Goal: Information Seeking & Learning: Learn about a topic

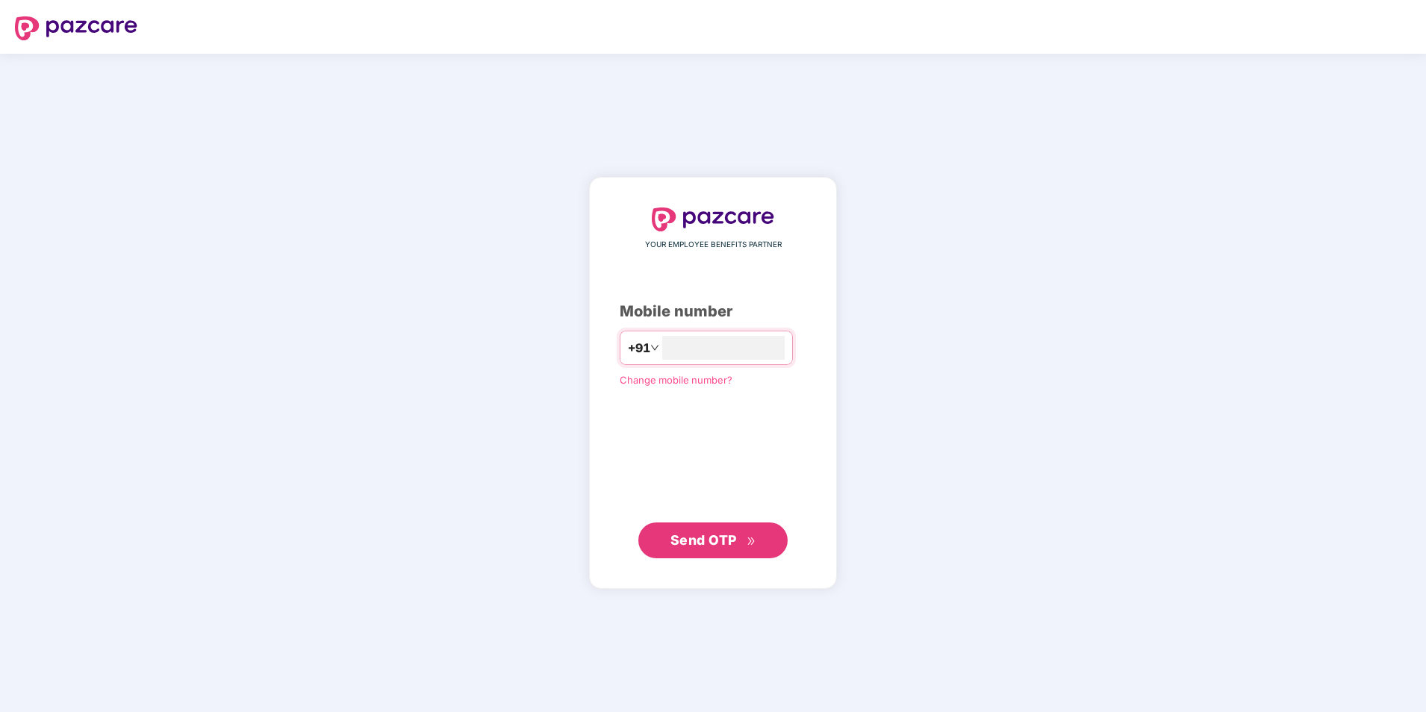
click at [675, 537] on span "Send OTP" at bounding box center [703, 540] width 66 height 16
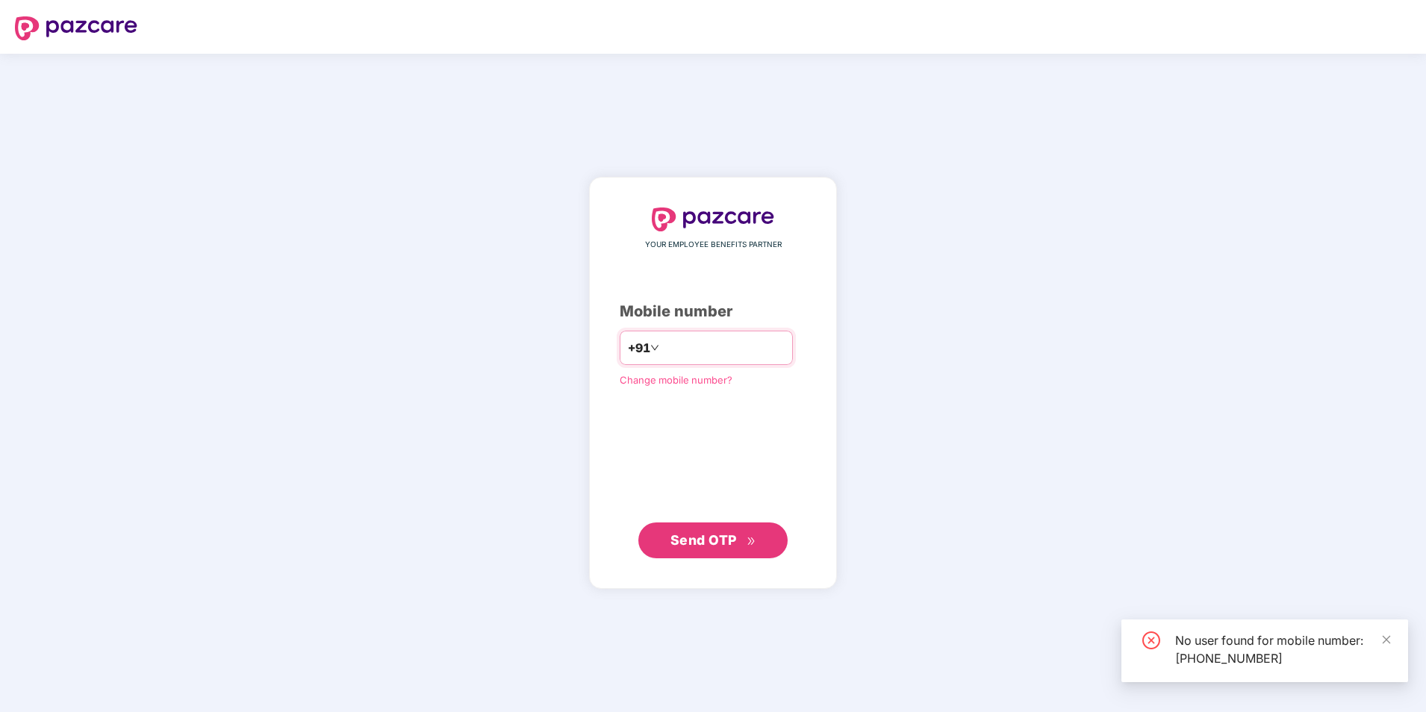
drag, startPoint x: 725, startPoint y: 341, endPoint x: 659, endPoint y: 354, distance: 66.9
click at [662, 354] on input "**********" at bounding box center [723, 348] width 122 height 24
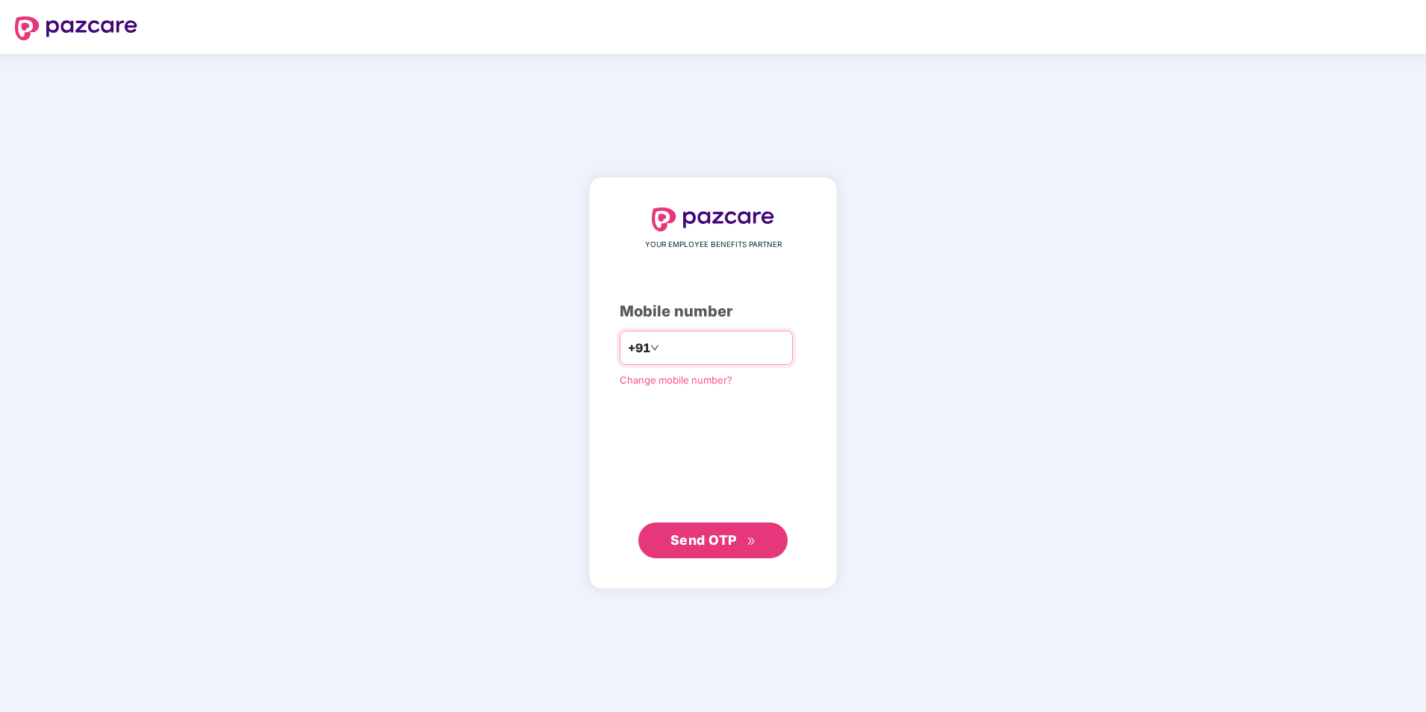
type input "**********"
click at [678, 527] on button "Send OTP" at bounding box center [712, 540] width 149 height 36
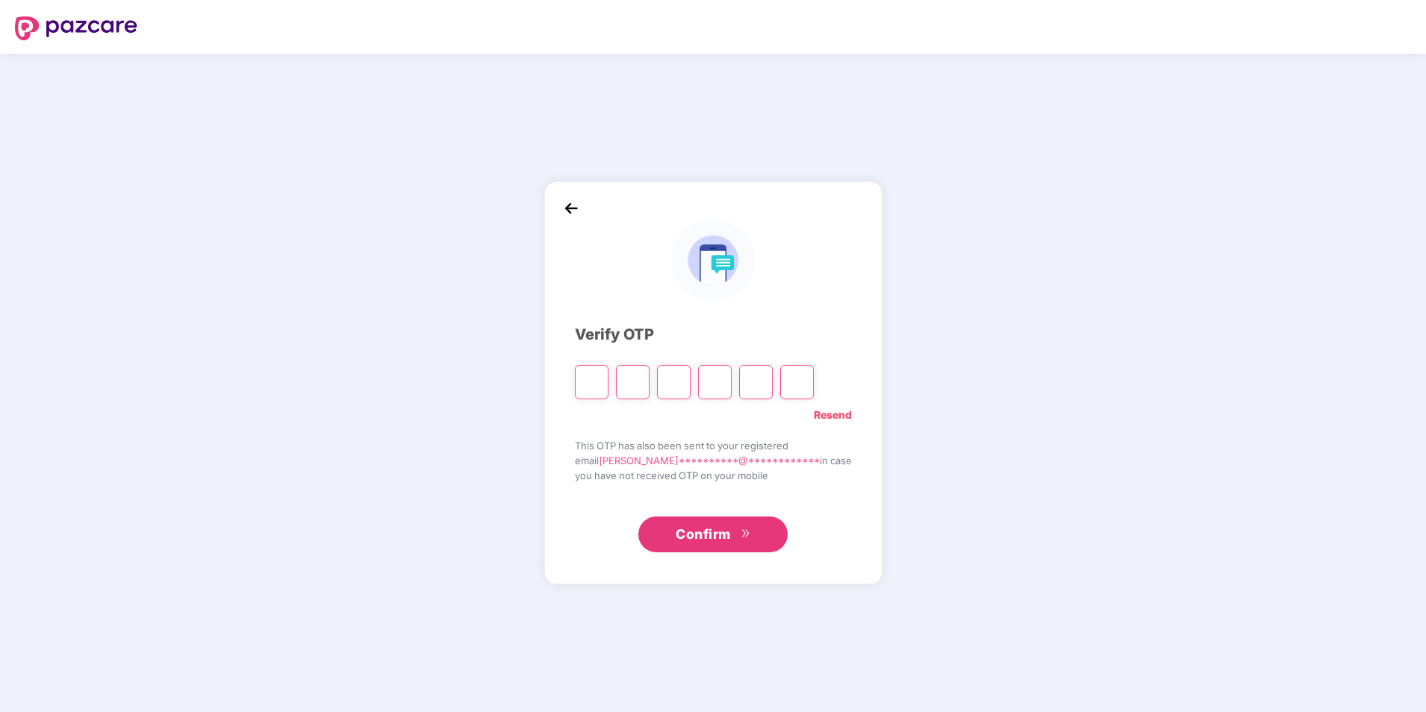
type input "*"
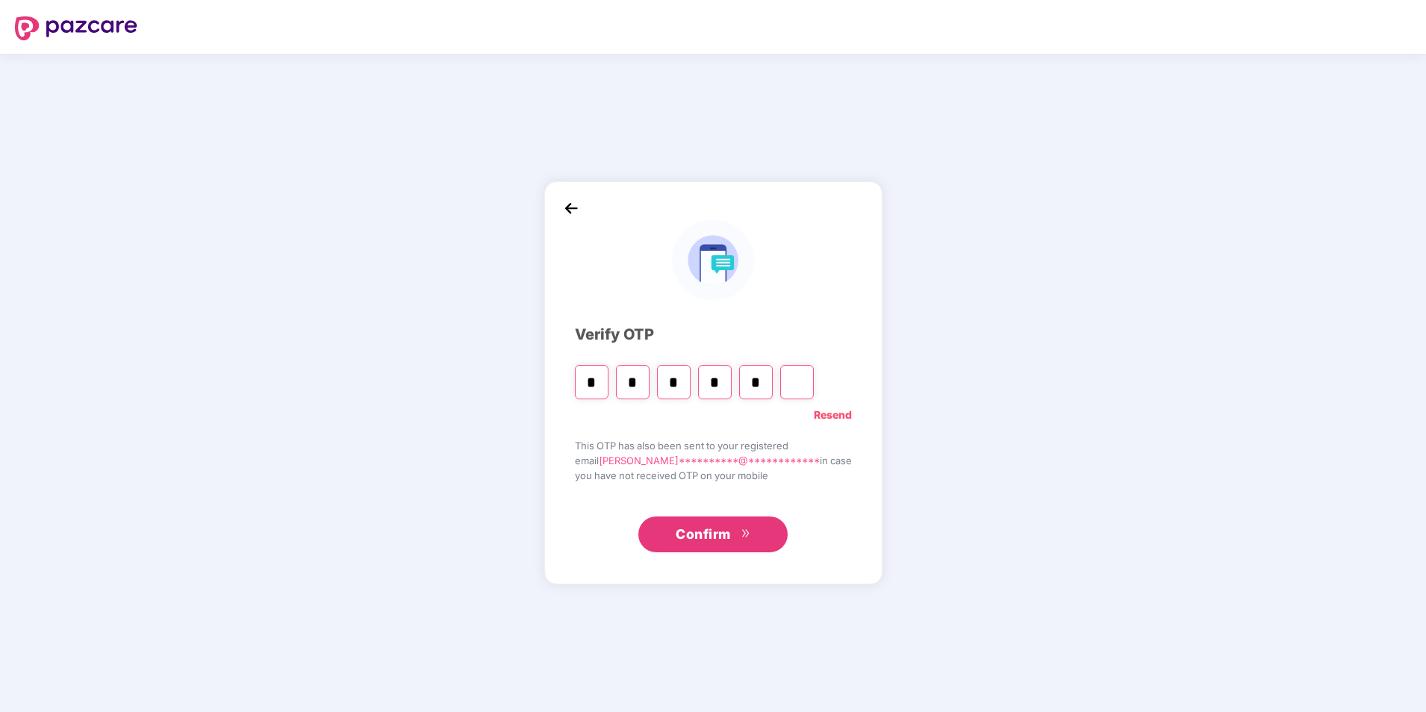
type input "*"
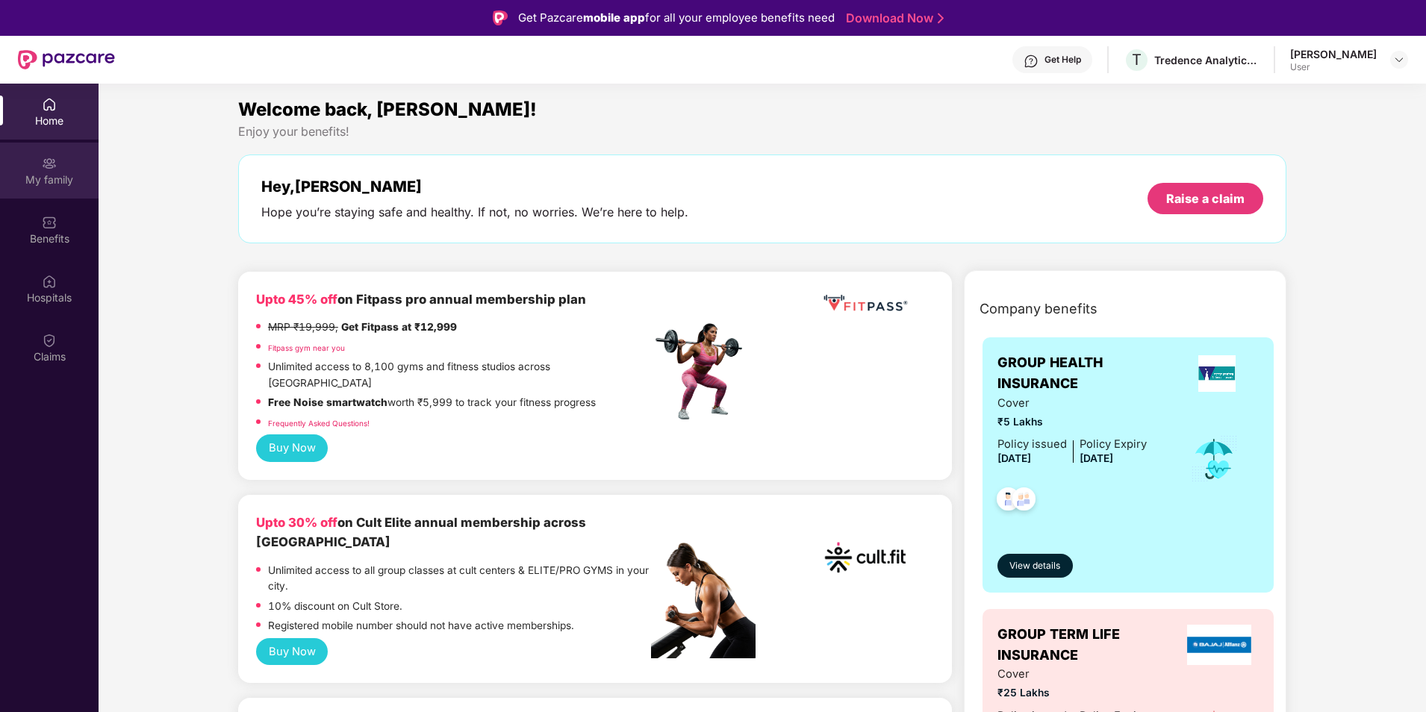
click at [52, 190] on div "My family" at bounding box center [49, 171] width 99 height 56
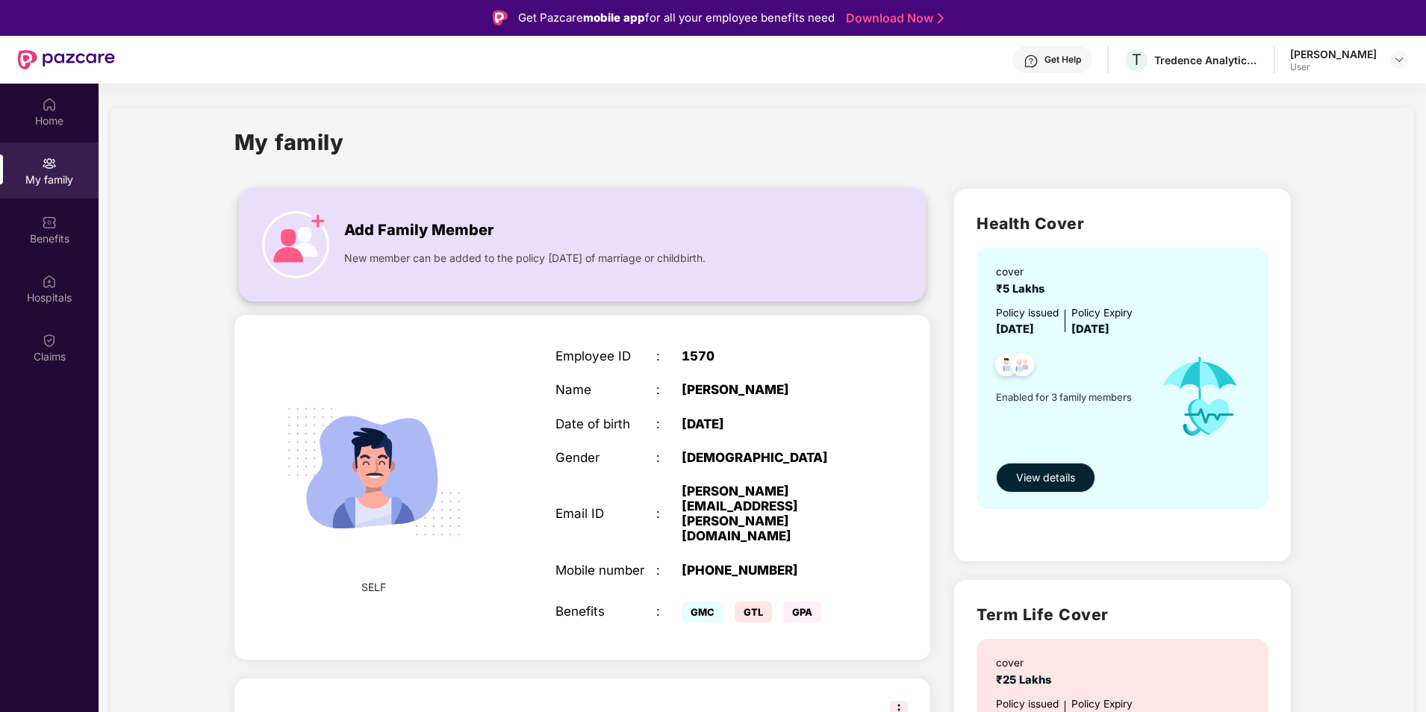
click at [372, 250] on span "New member can be added to the policy [DATE] of marriage or childbirth." at bounding box center [524, 258] width 361 height 16
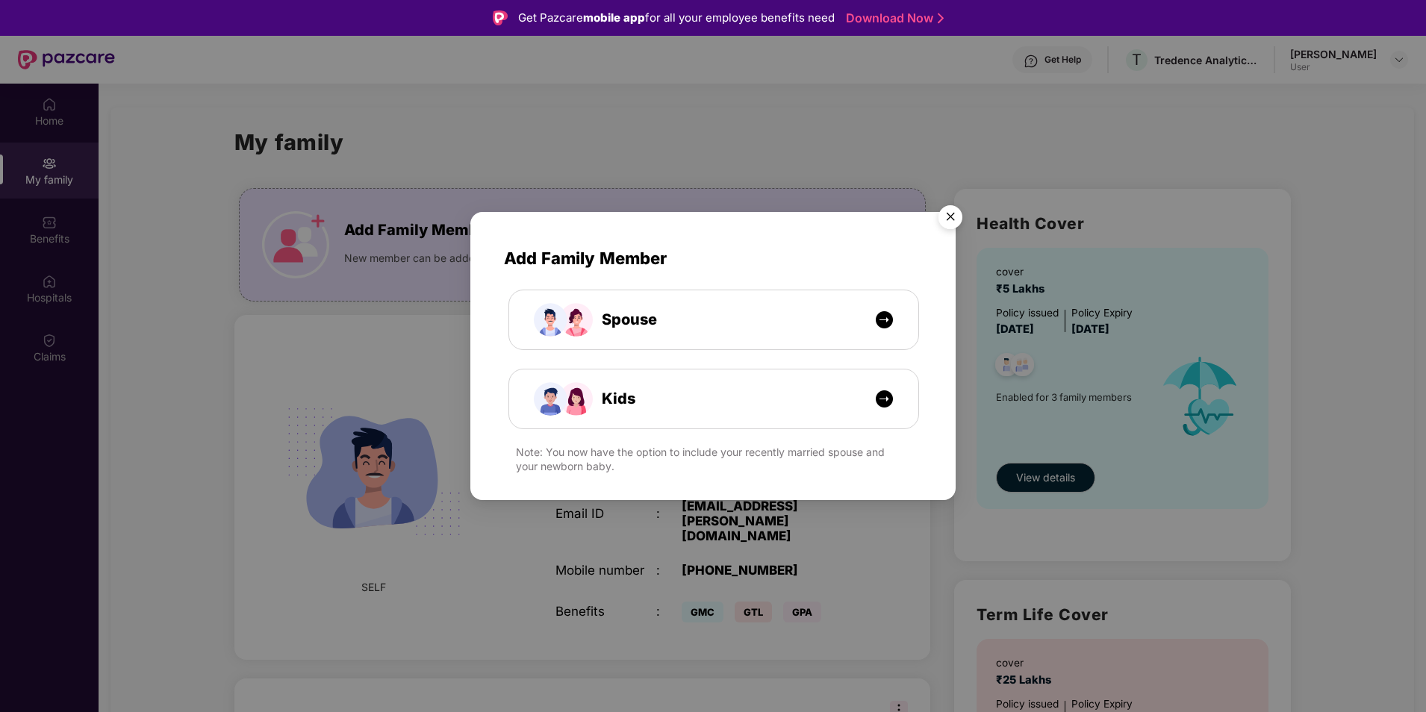
click at [959, 219] on img "Close" at bounding box center [950, 220] width 42 height 42
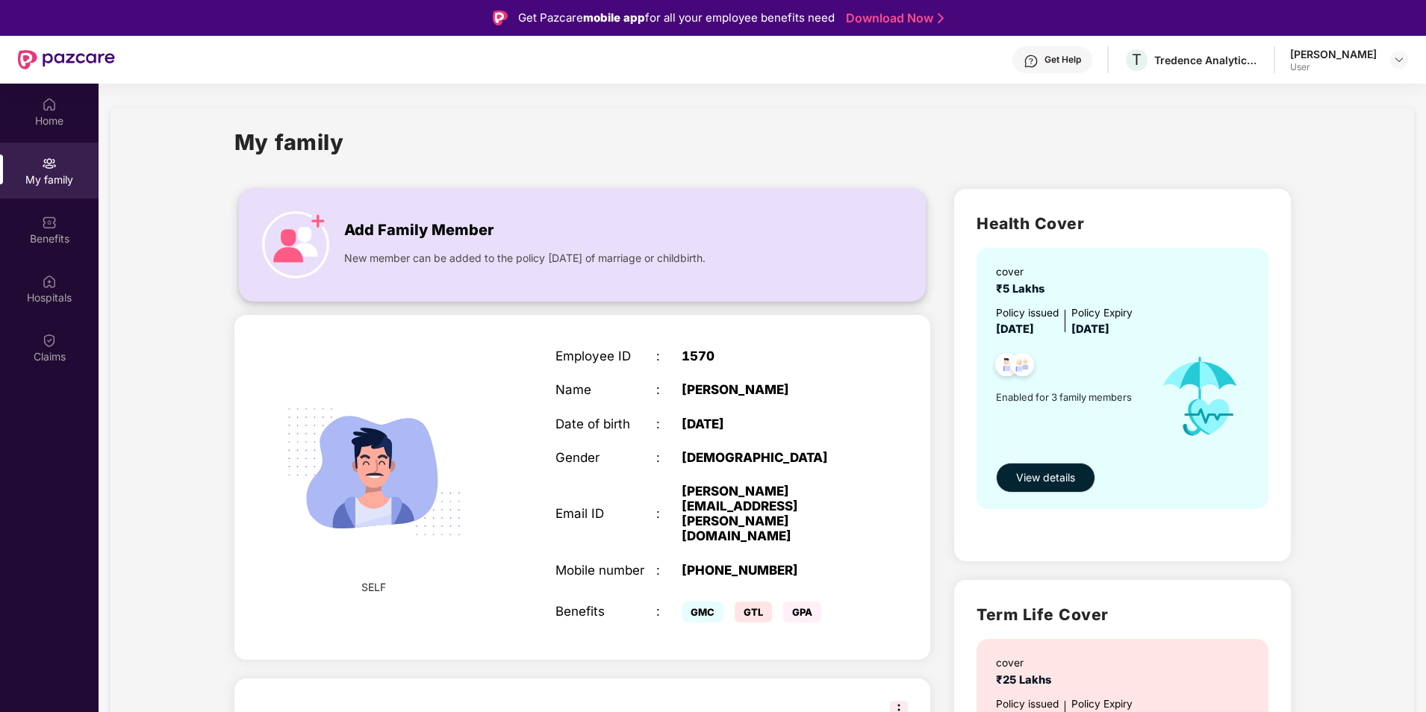
click at [470, 237] on span "Add Family Member" at bounding box center [418, 230] width 149 height 23
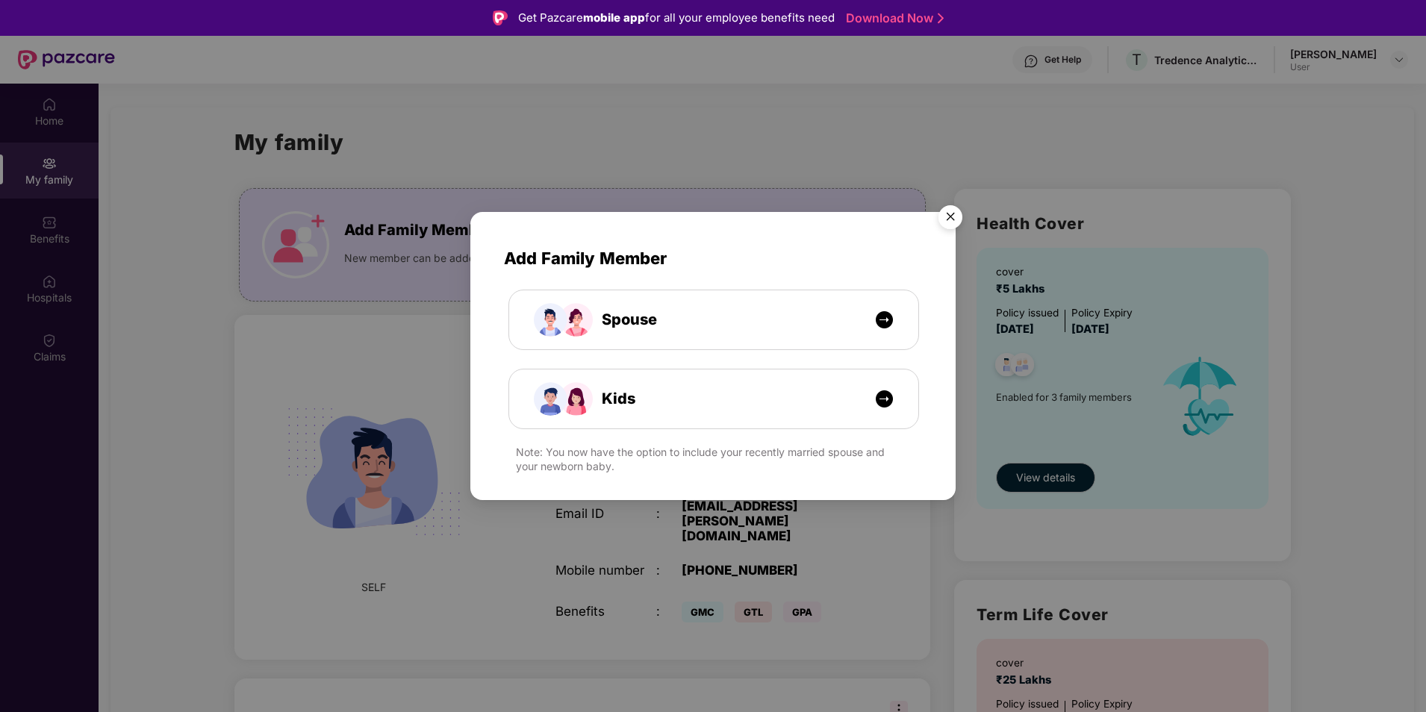
click at [950, 226] on img "Close" at bounding box center [950, 220] width 42 height 42
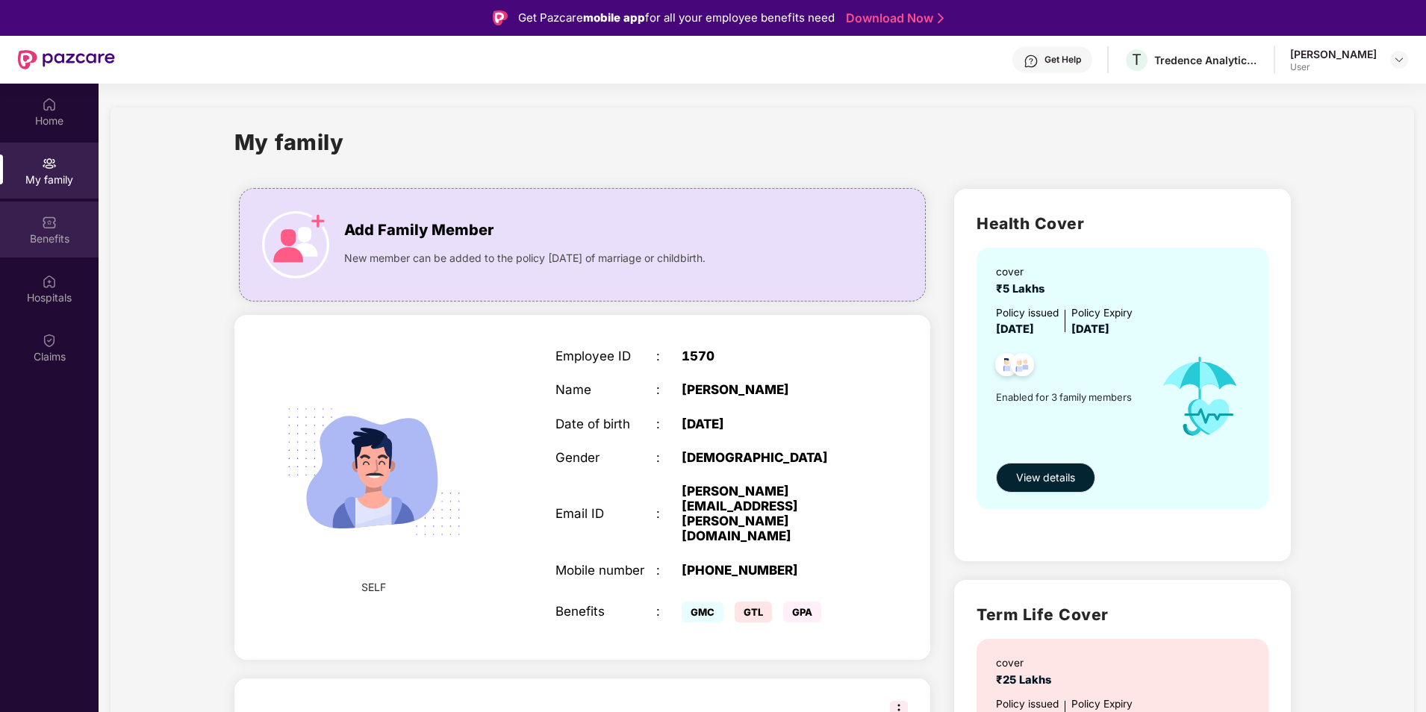
click at [46, 233] on div "Benefits" at bounding box center [49, 238] width 99 height 15
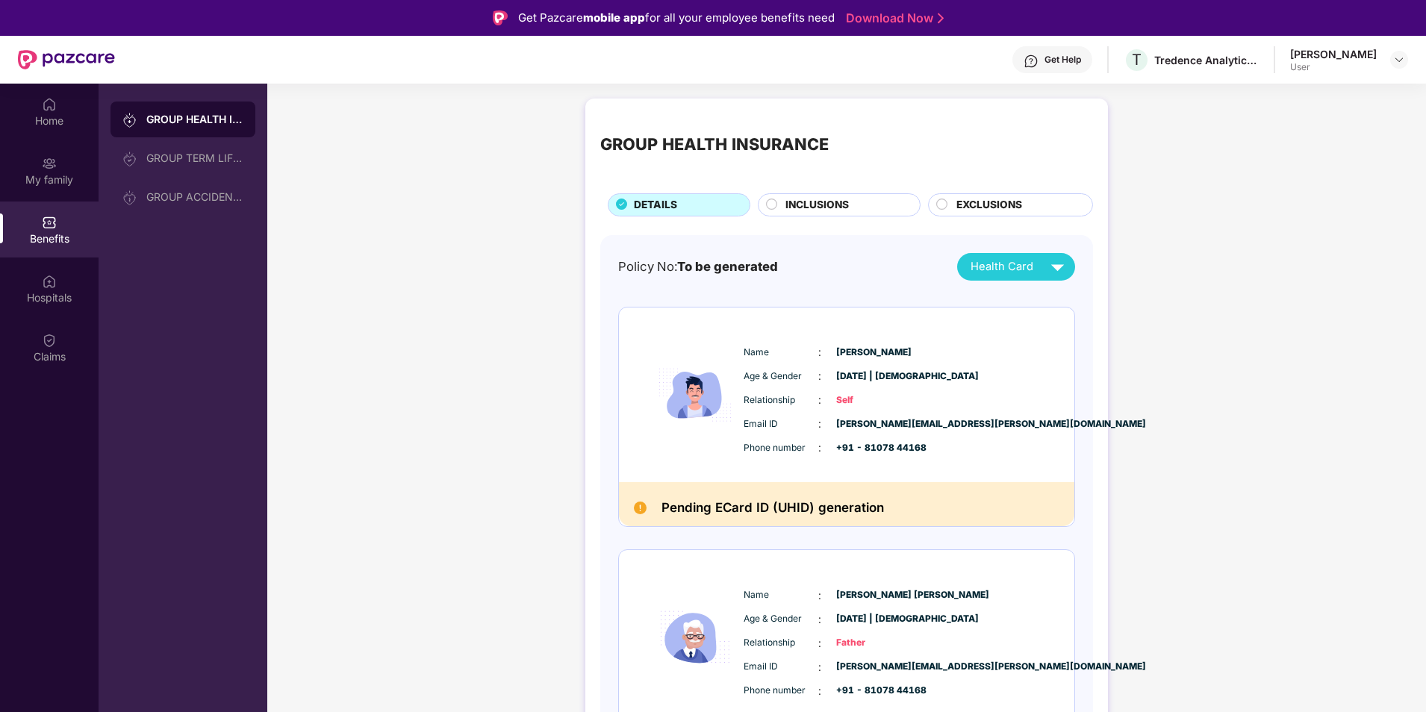
click at [768, 206] on circle at bounding box center [772, 204] width 10 height 10
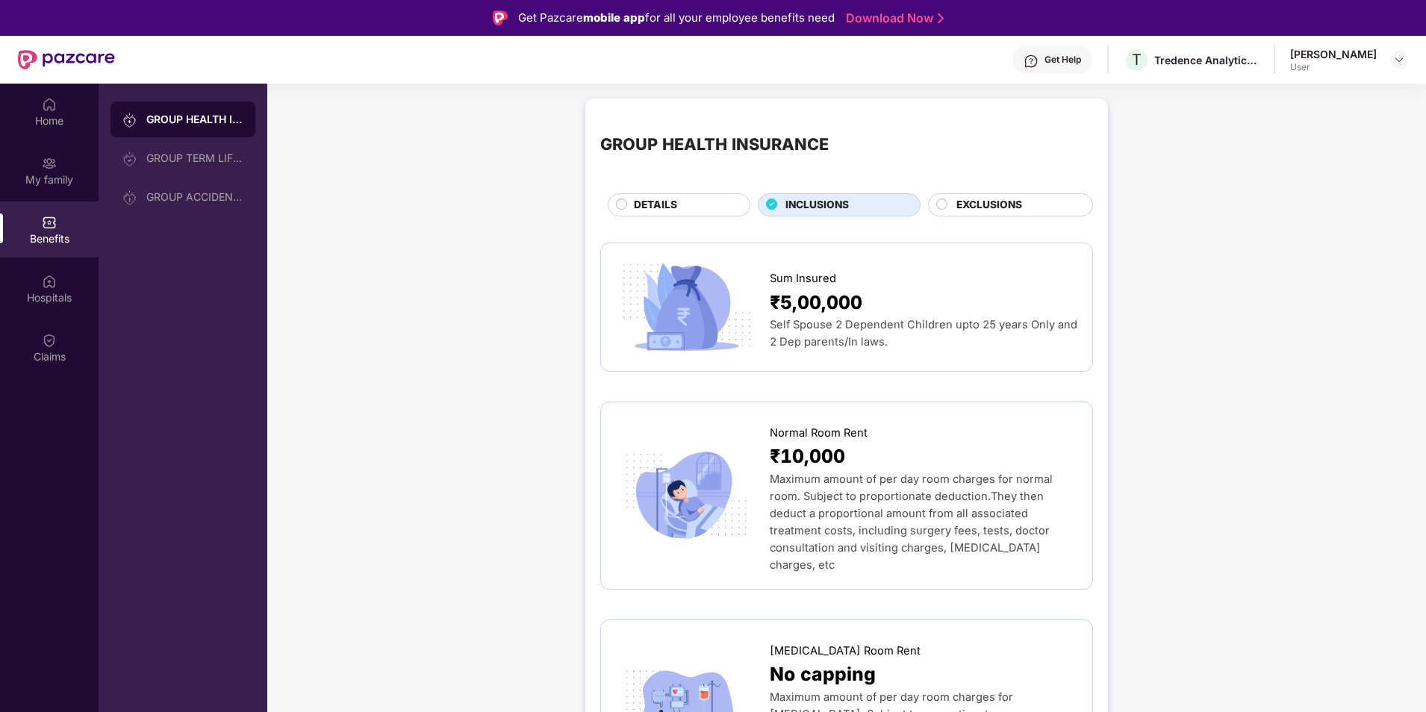
click at [973, 211] on span "EXCLUSIONS" at bounding box center [989, 205] width 66 height 16
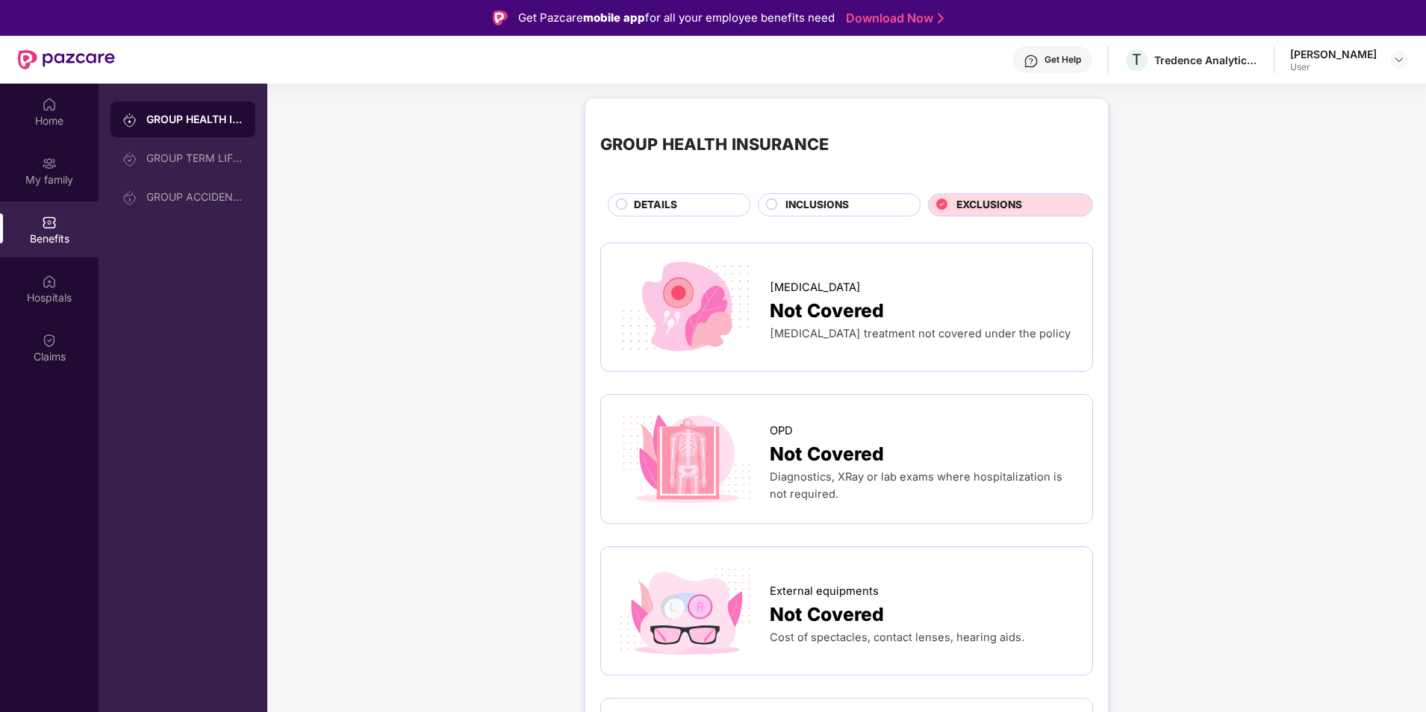
click at [638, 196] on div "DETAILS" at bounding box center [679, 204] width 143 height 23
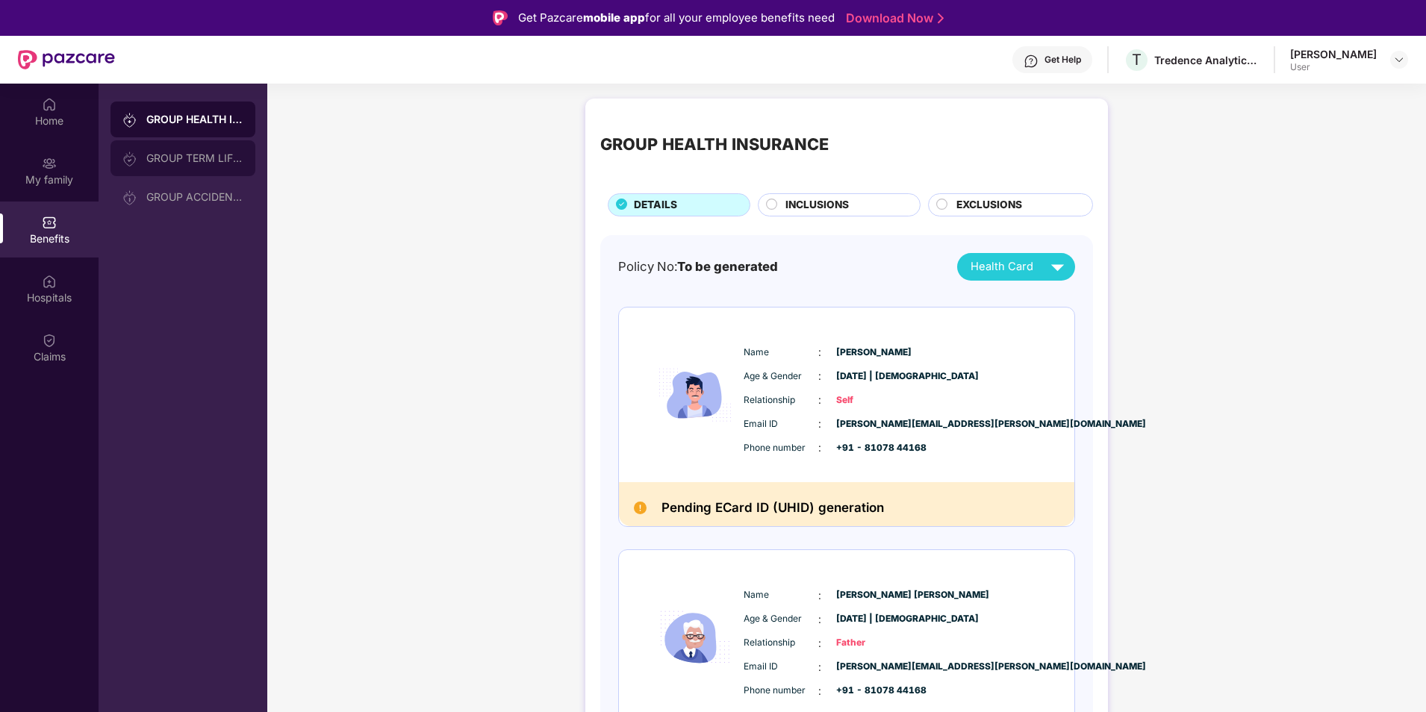
click at [176, 161] on div "GROUP TERM LIFE INSURANCE" at bounding box center [194, 158] width 97 height 12
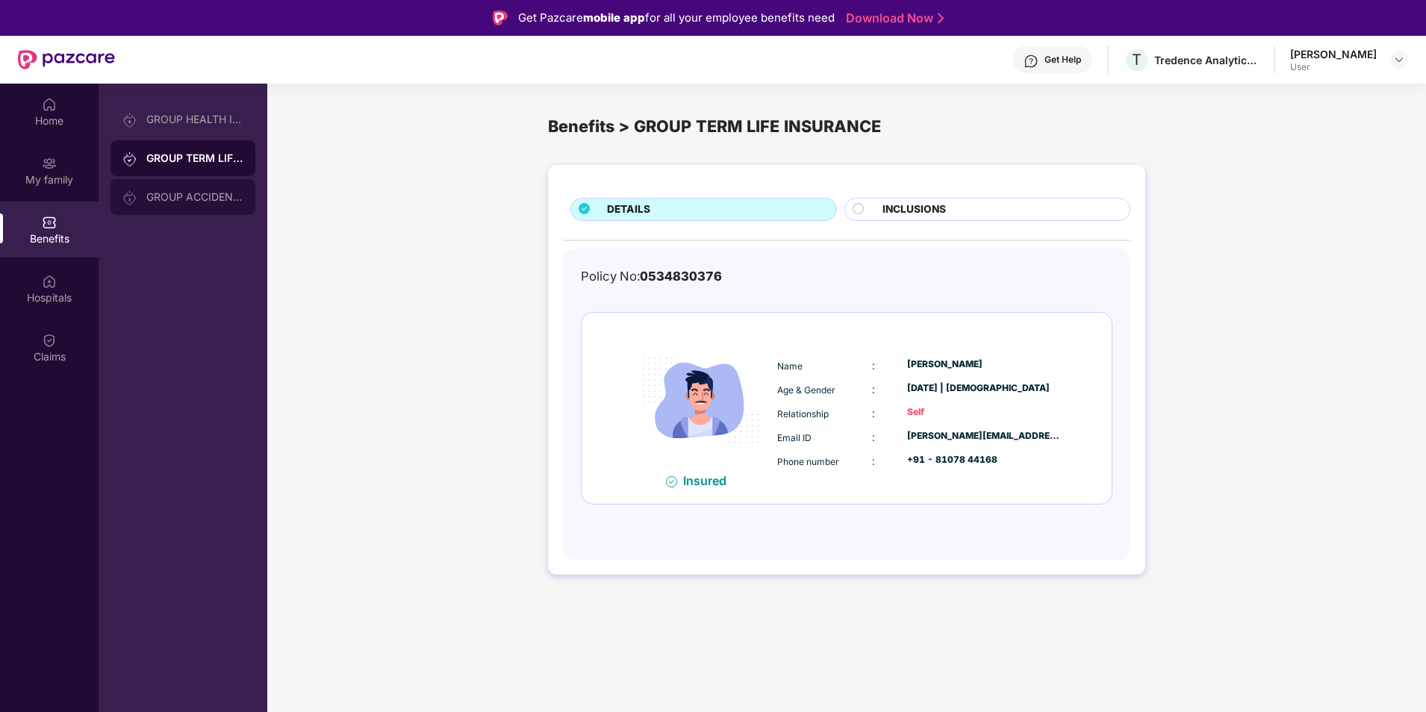
click at [200, 189] on div "GROUP ACCIDENTAL INSURANCE" at bounding box center [182, 197] width 145 height 36
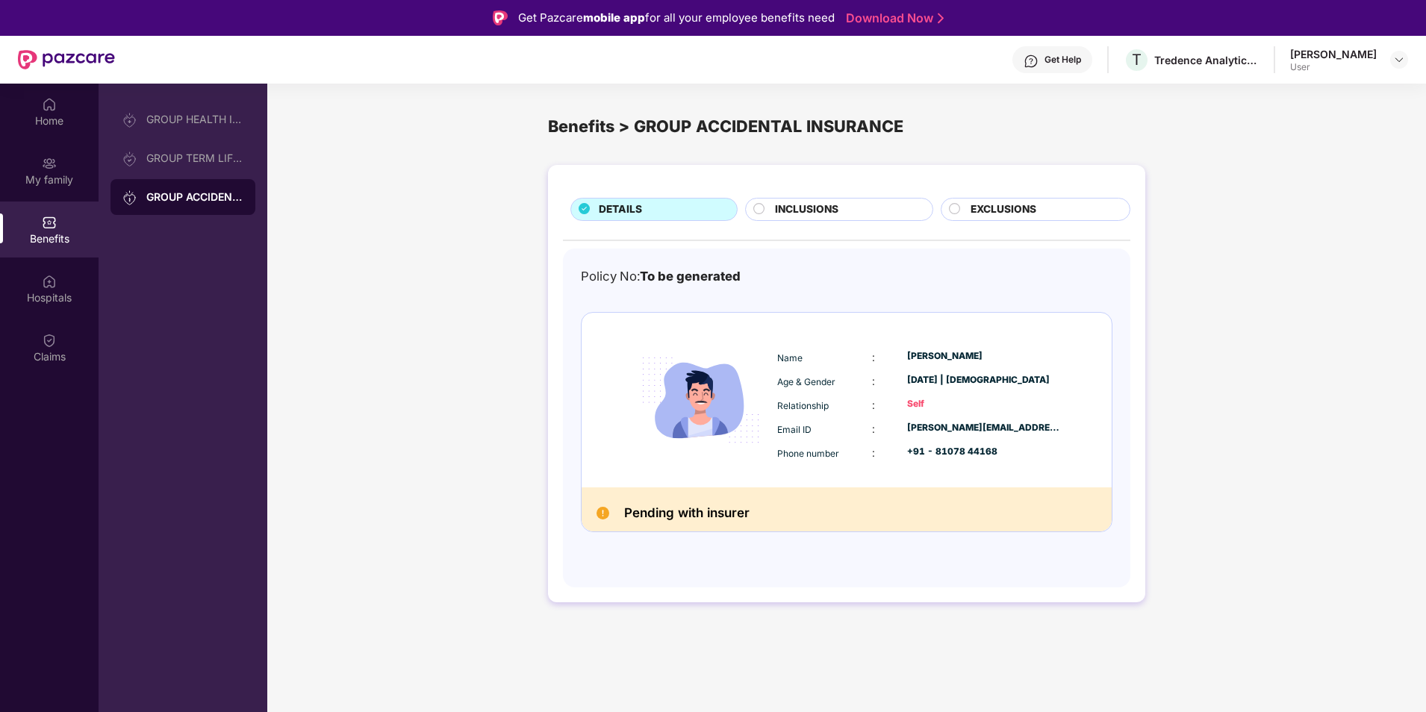
click at [794, 216] on span "INCLUSIONS" at bounding box center [806, 210] width 63 height 16
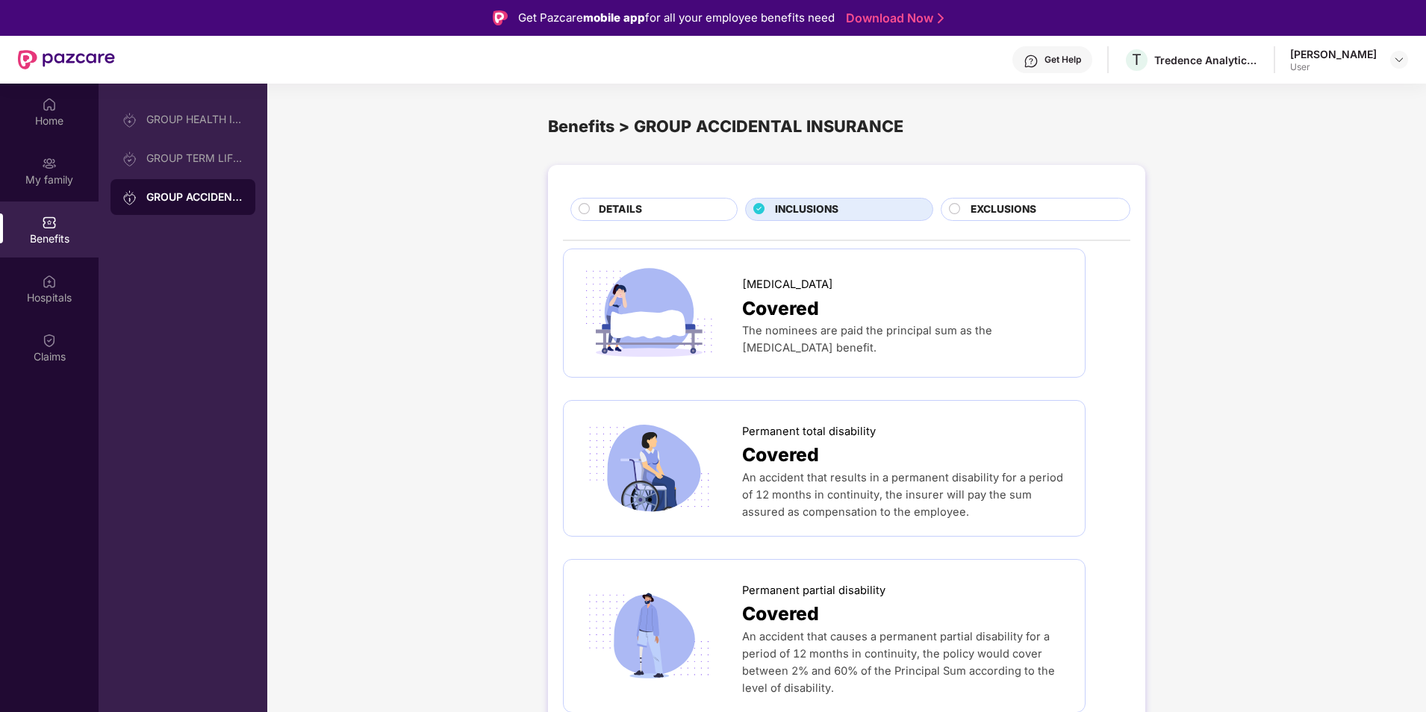
click at [988, 219] on div "EXCLUSIONS" at bounding box center [1042, 211] width 159 height 19
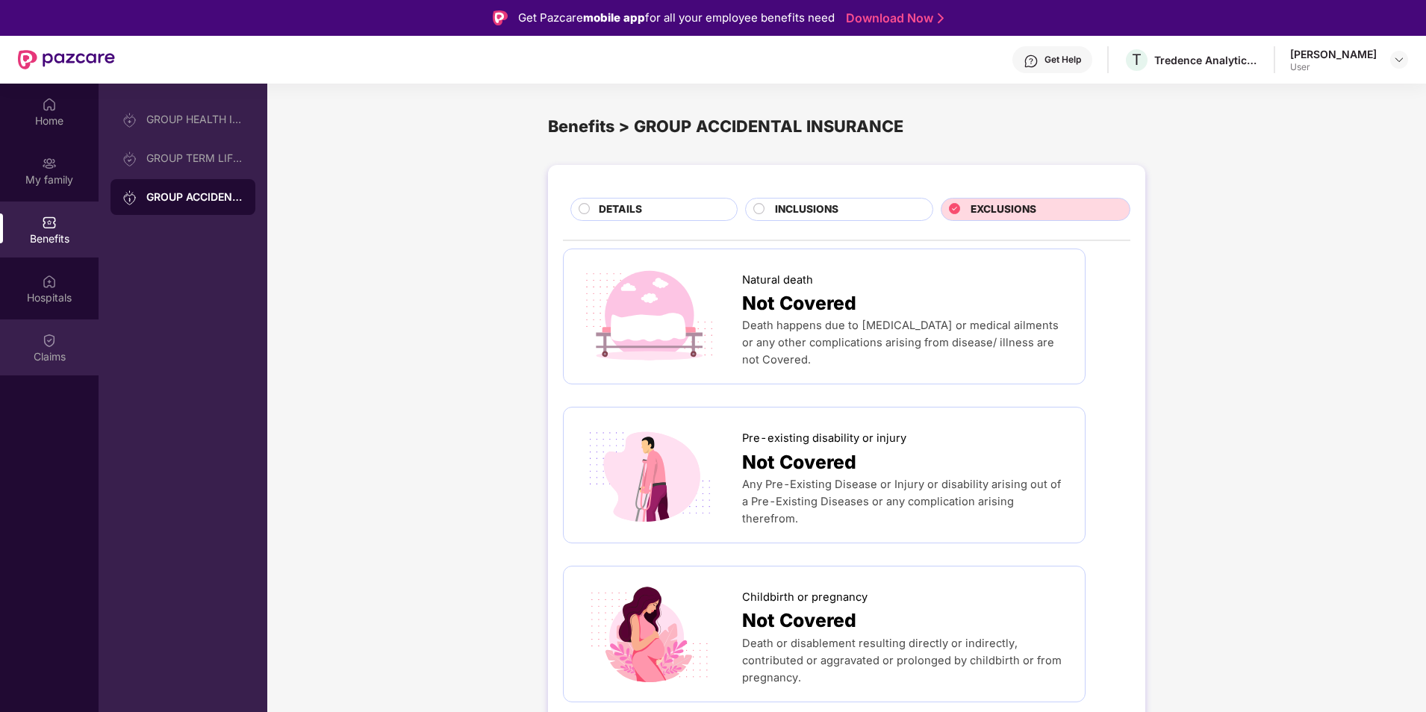
click at [52, 320] on div "Claims" at bounding box center [49, 348] width 99 height 56
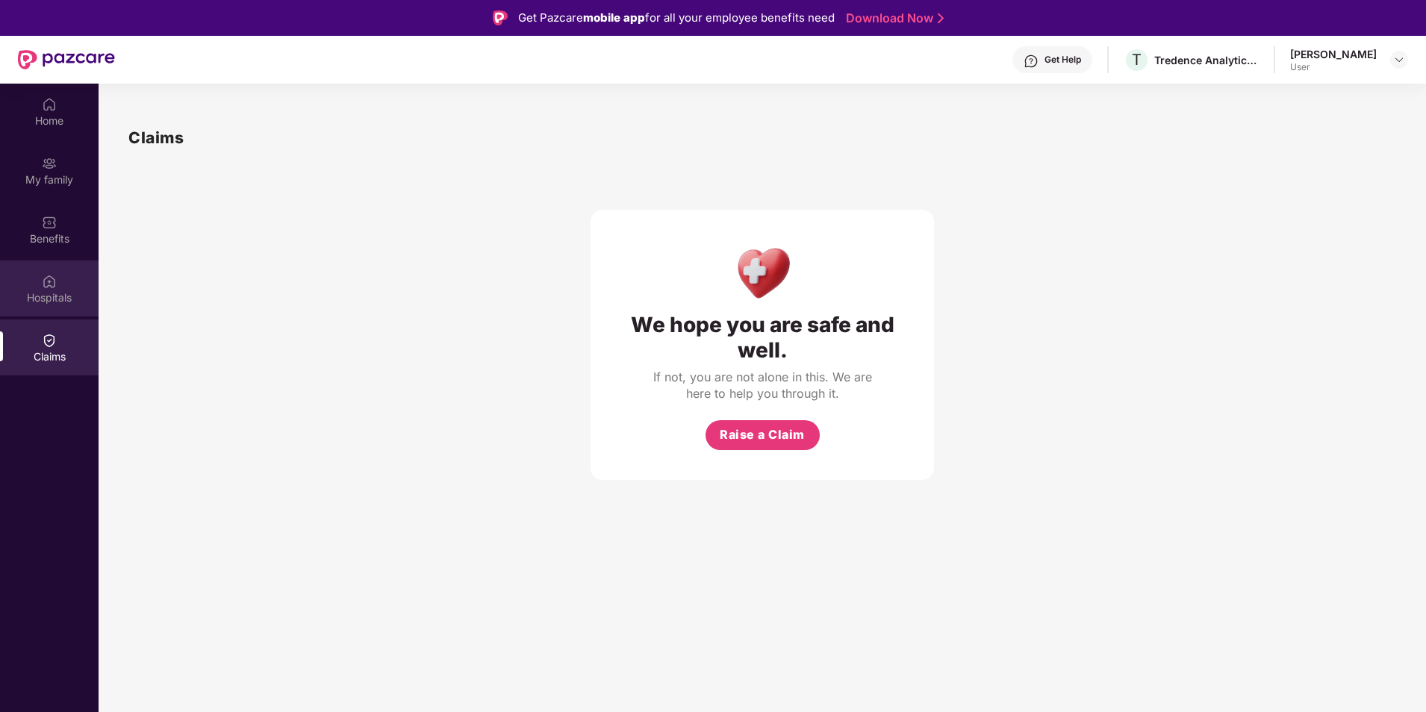
click at [56, 299] on div "Hospitals" at bounding box center [49, 297] width 99 height 15
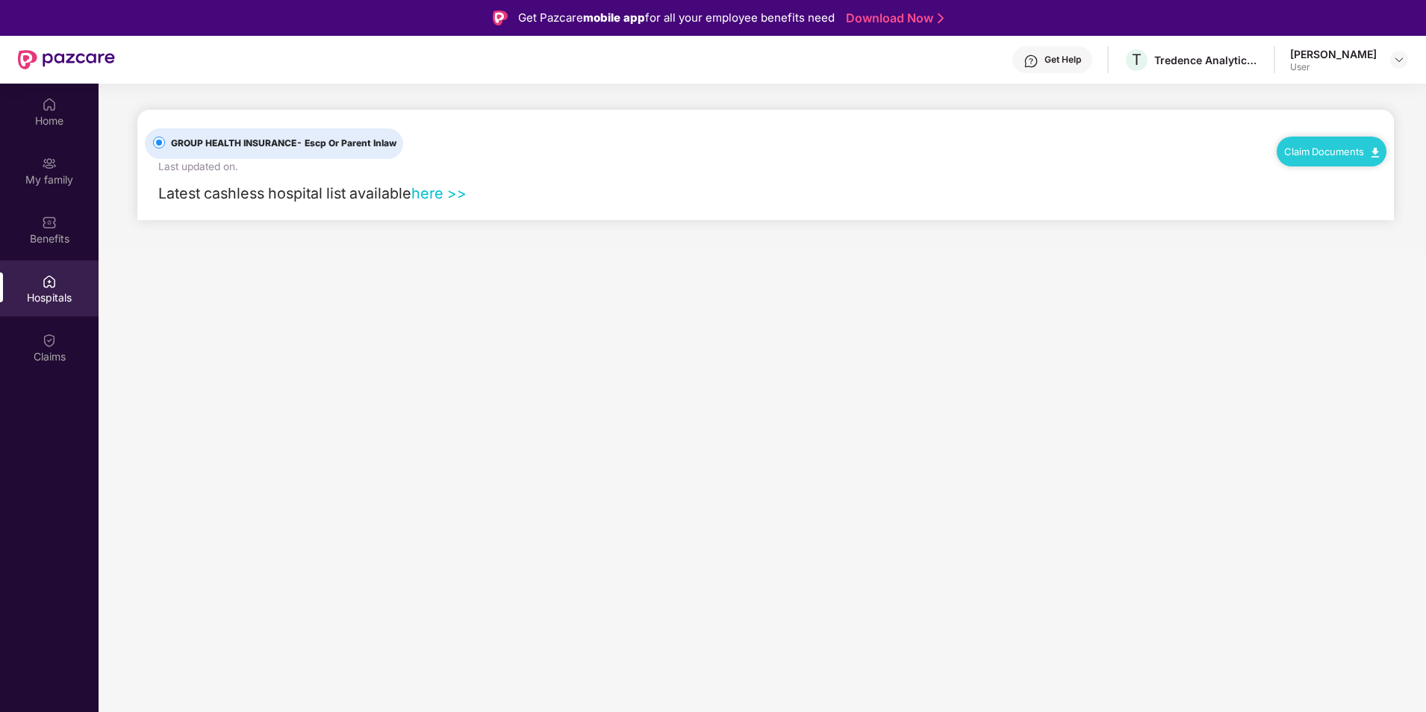
click at [449, 193] on link "here >>" at bounding box center [438, 193] width 55 height 18
click at [65, 131] on div "Home" at bounding box center [49, 112] width 99 height 56
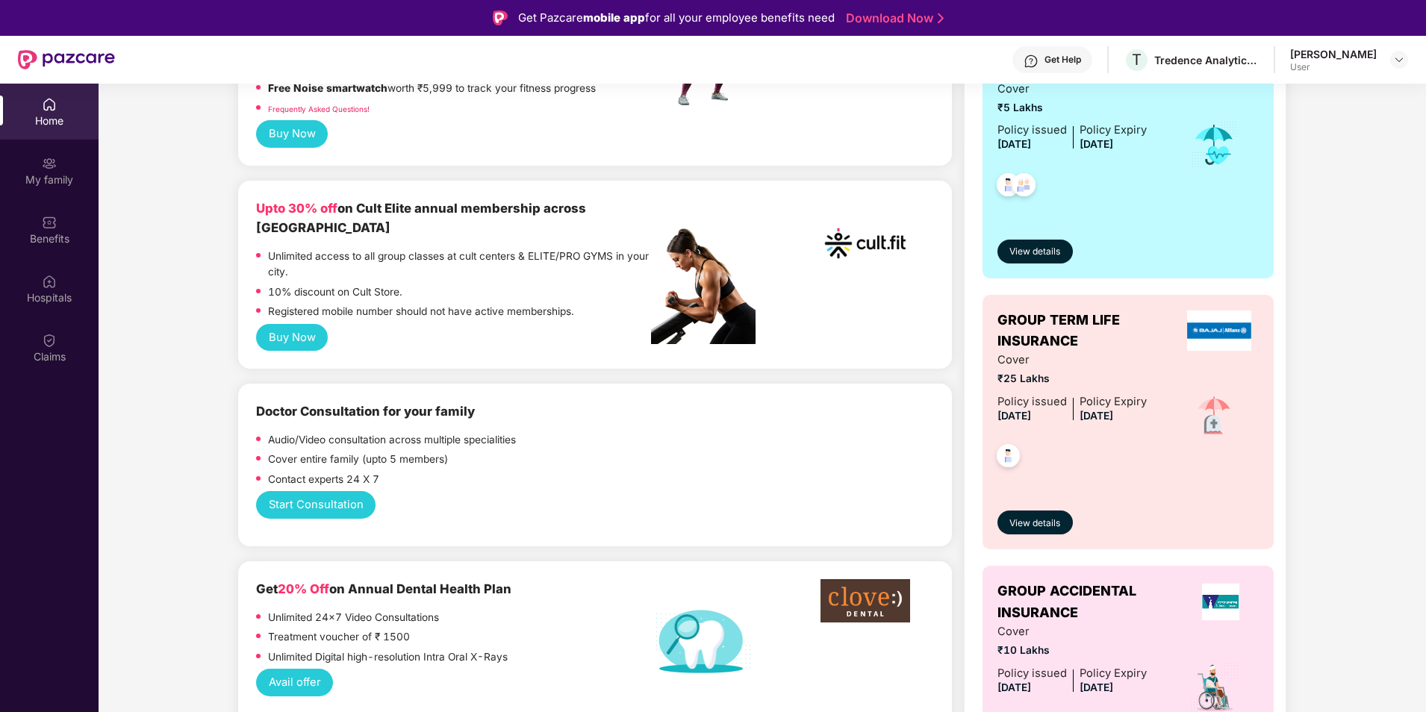
scroll to position [315, 0]
click at [340, 490] on button "Start Consultation" at bounding box center [315, 504] width 119 height 28
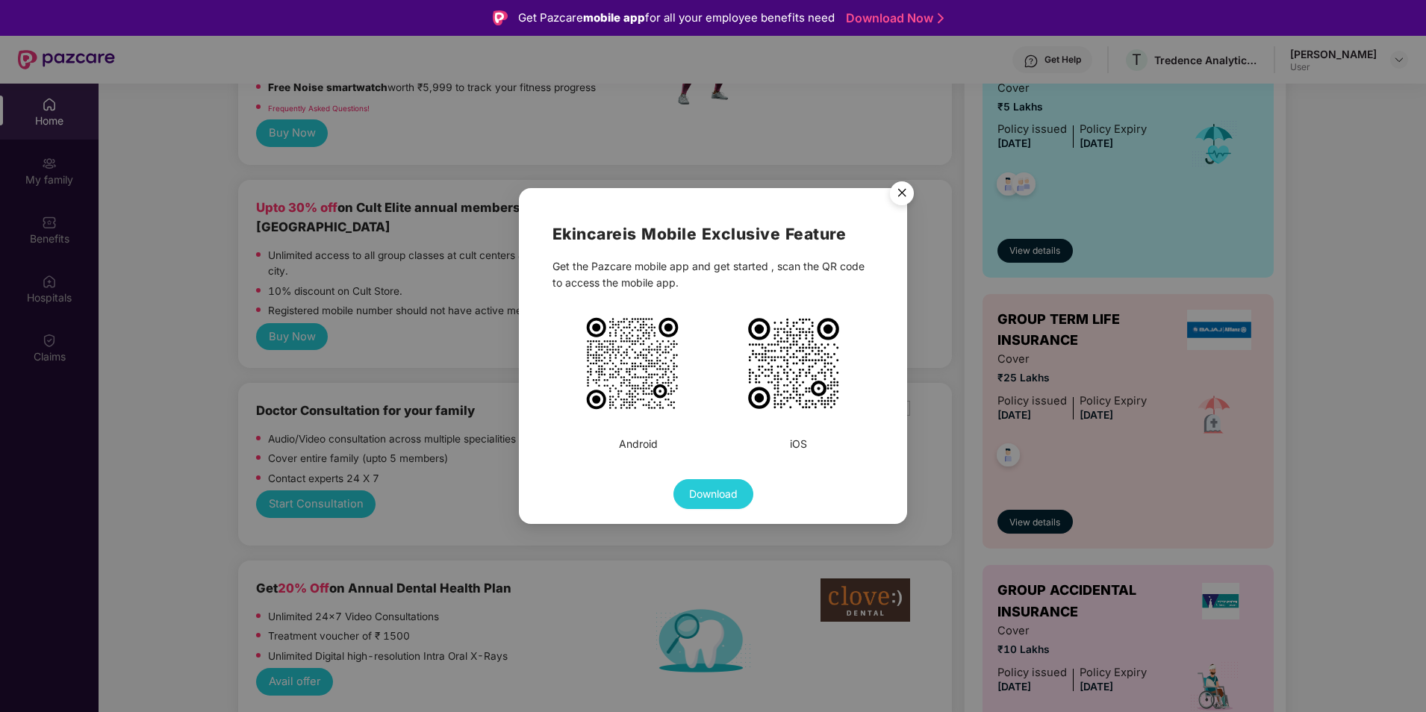
click at [913, 193] on img "Close" at bounding box center [902, 196] width 42 height 42
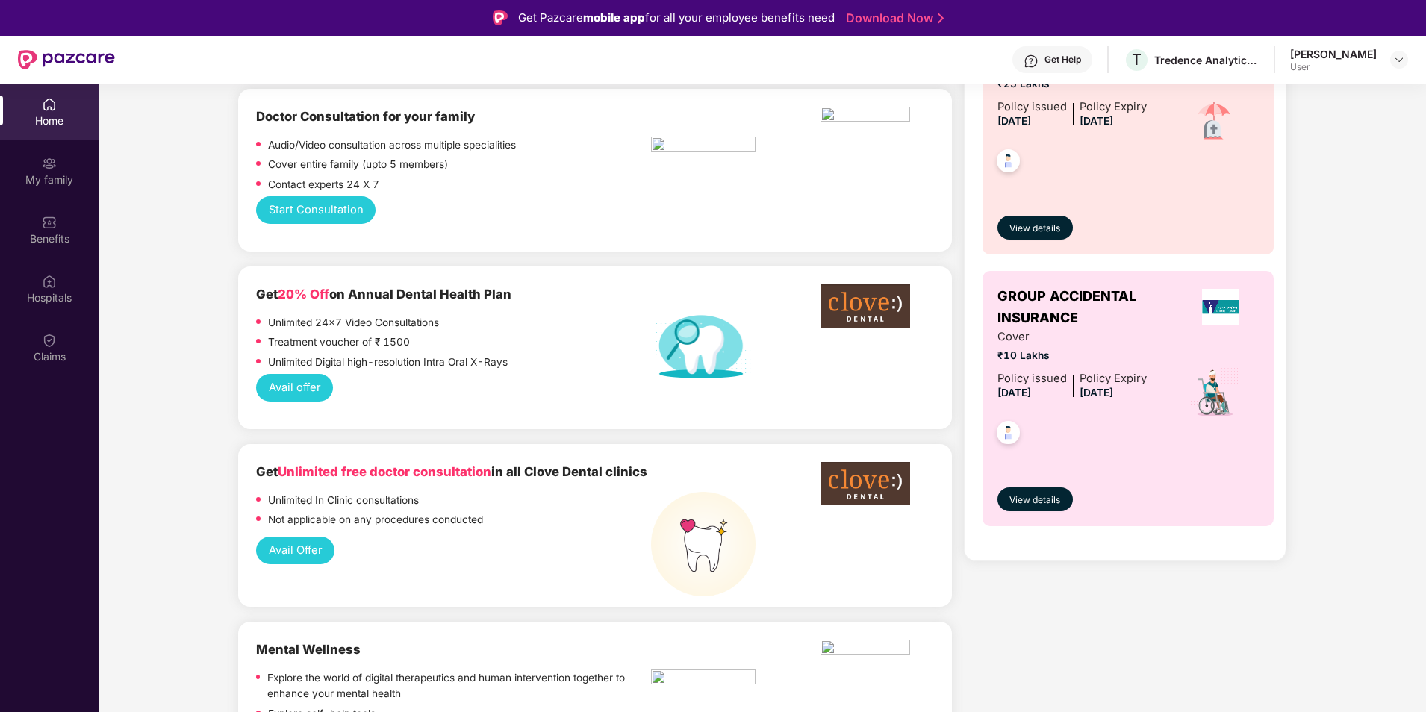
scroll to position [610, 0]
click at [311, 536] on button "Avail Offer" at bounding box center [295, 550] width 78 height 28
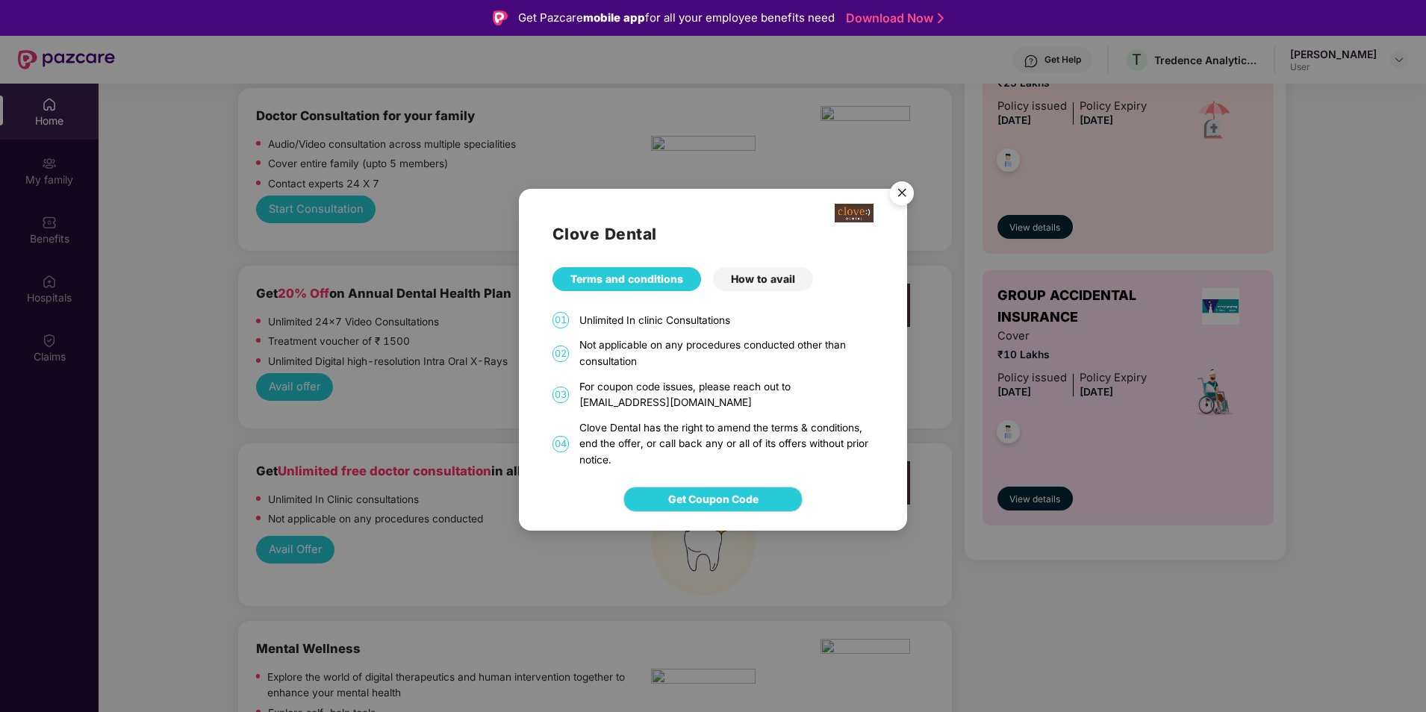
click at [761, 282] on div "How to avail" at bounding box center [763, 279] width 100 height 24
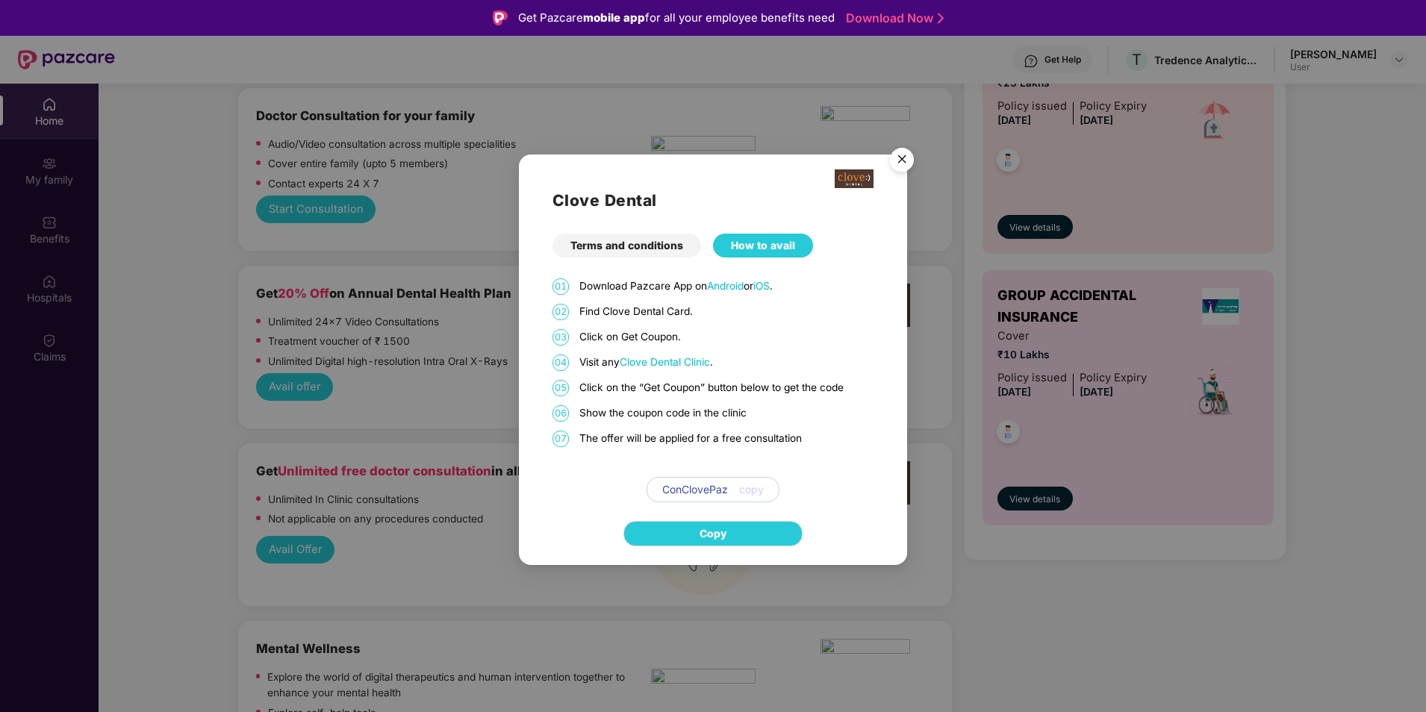
click at [903, 148] on img "Close" at bounding box center [902, 162] width 42 height 42
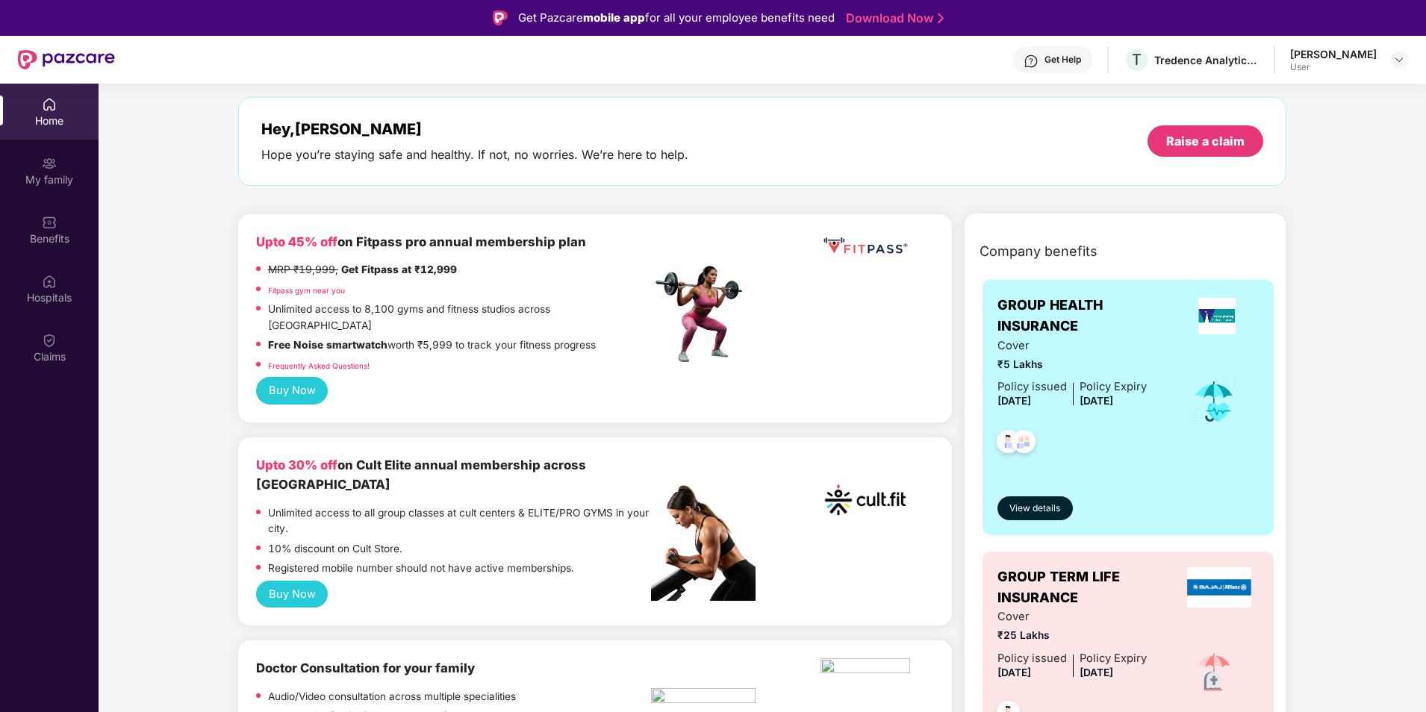
scroll to position [0, 0]
